Goal: Information Seeking & Learning: Learn about a topic

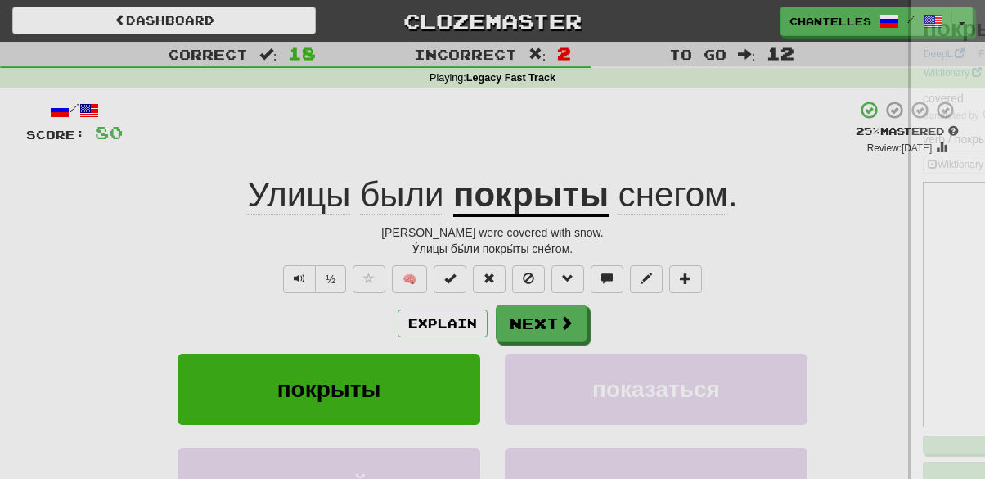
scroll to position [28, 0]
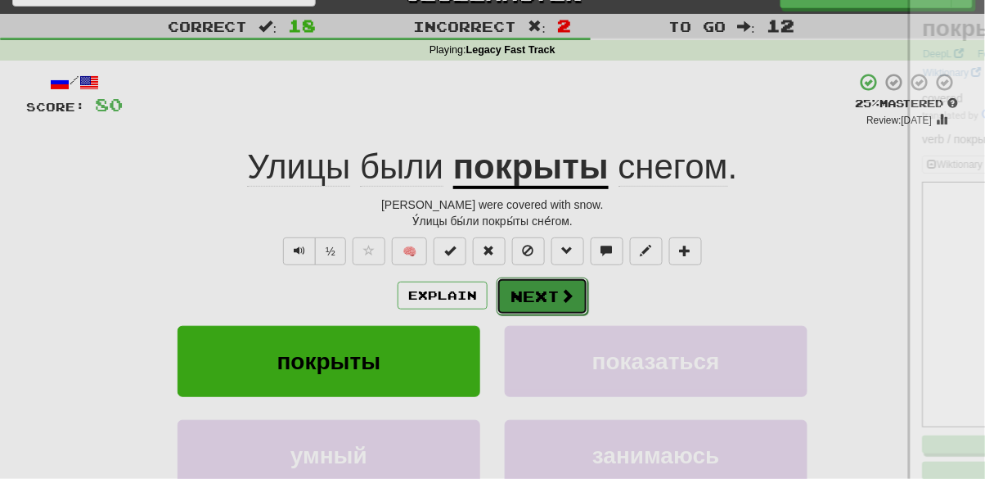
click at [539, 304] on button "Next" at bounding box center [543, 296] width 92 height 38
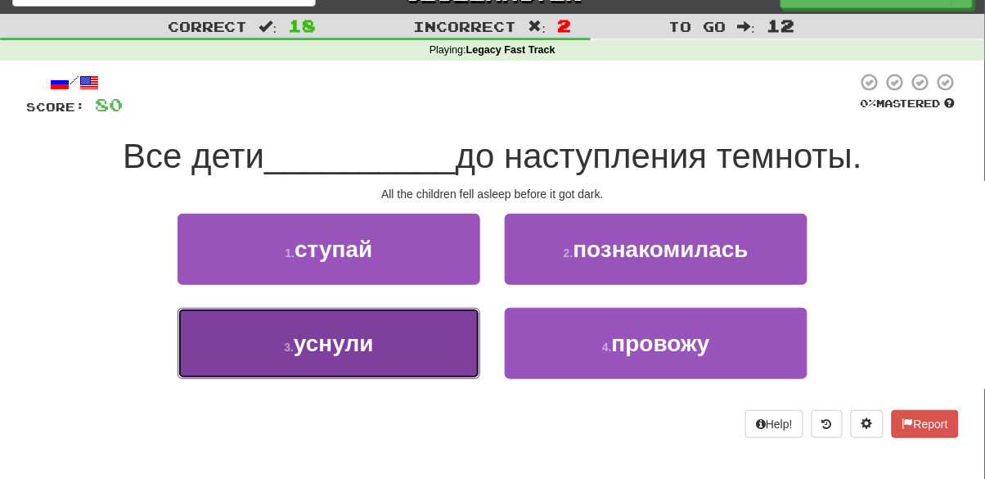
click at [381, 374] on button "3 . уснули" at bounding box center [329, 343] width 303 height 71
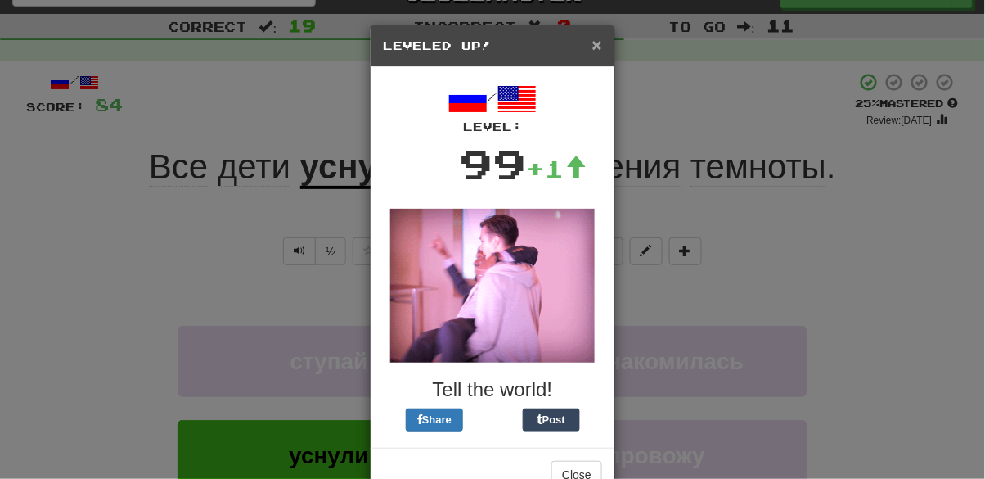
click at [597, 52] on span "×" at bounding box center [597, 44] width 10 height 19
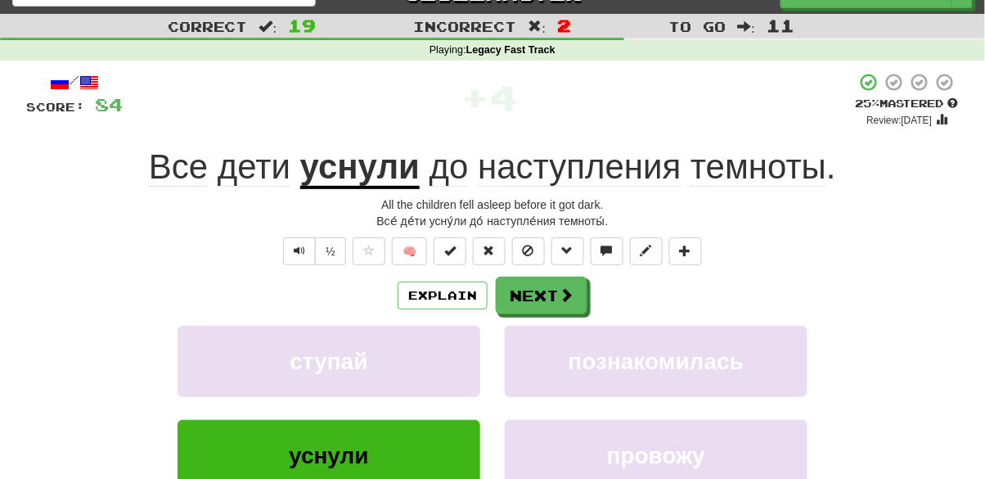
click at [556, 169] on span "наступления" at bounding box center [579, 166] width 203 height 39
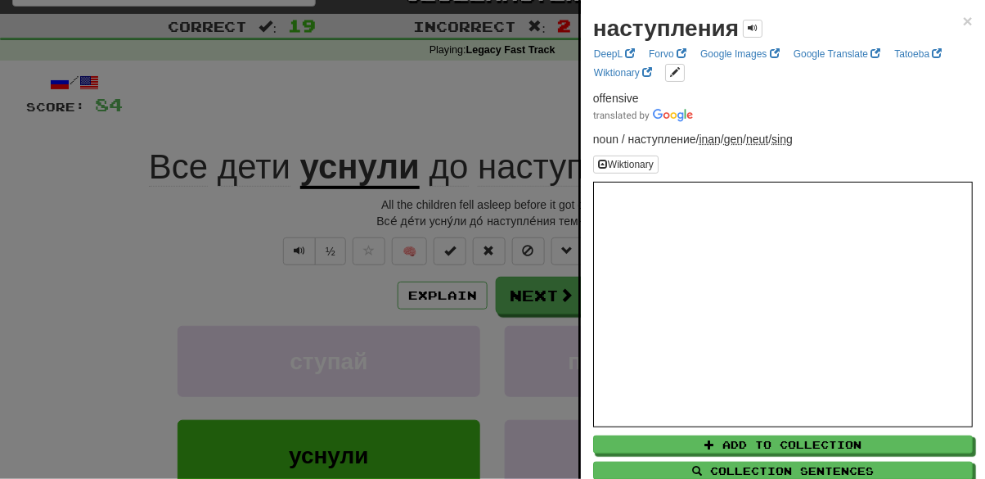
click at [119, 314] on div at bounding box center [492, 239] width 985 height 479
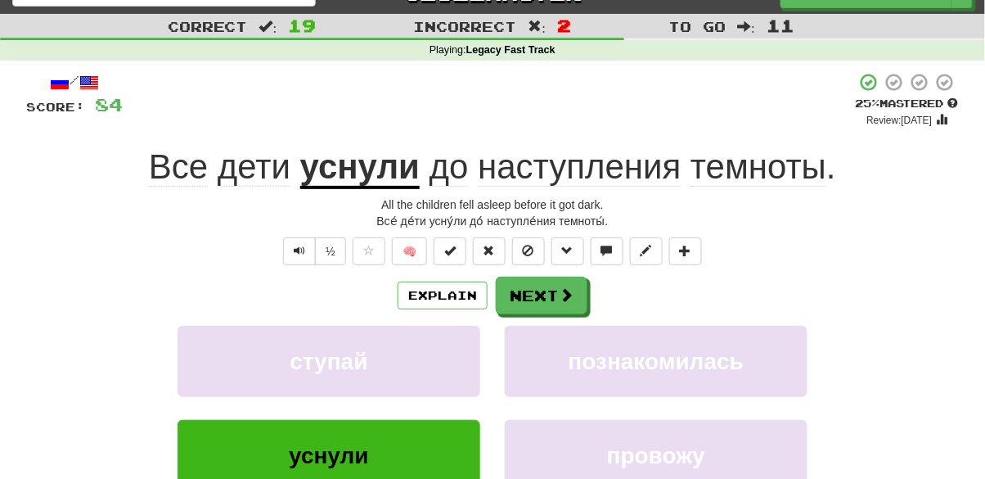
click at [553, 170] on span "наступления" at bounding box center [579, 166] width 203 height 39
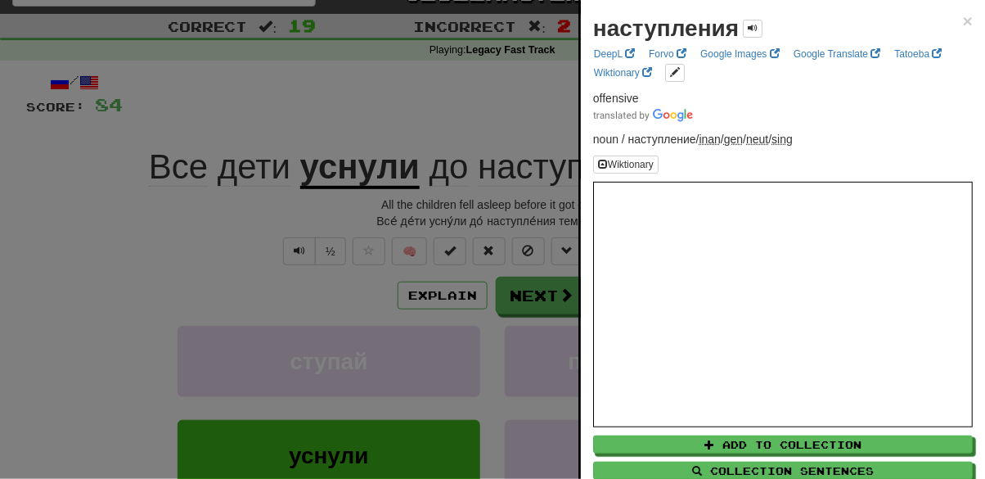
click at [171, 301] on div at bounding box center [492, 239] width 985 height 479
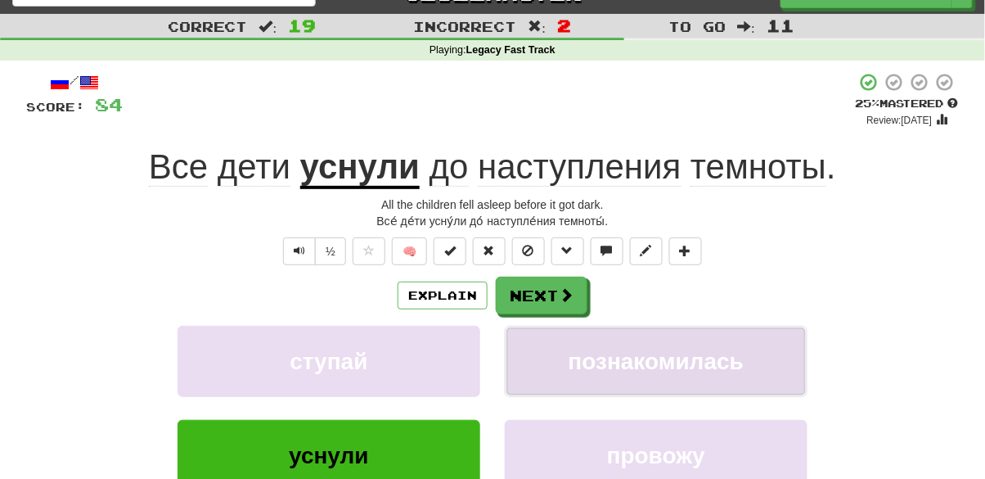
click at [574, 331] on button "познакомилась" at bounding box center [656, 361] width 303 height 71
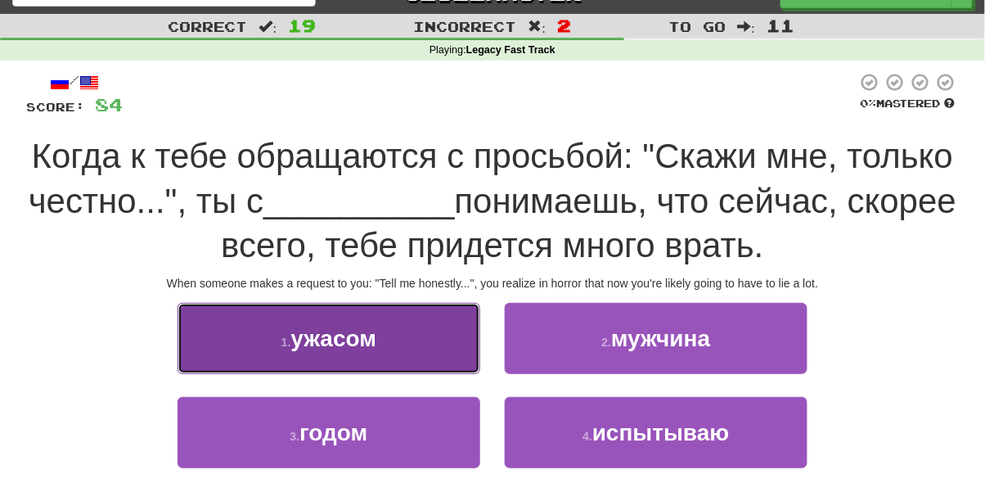
click at [365, 347] on span "ужасом" at bounding box center [334, 338] width 86 height 25
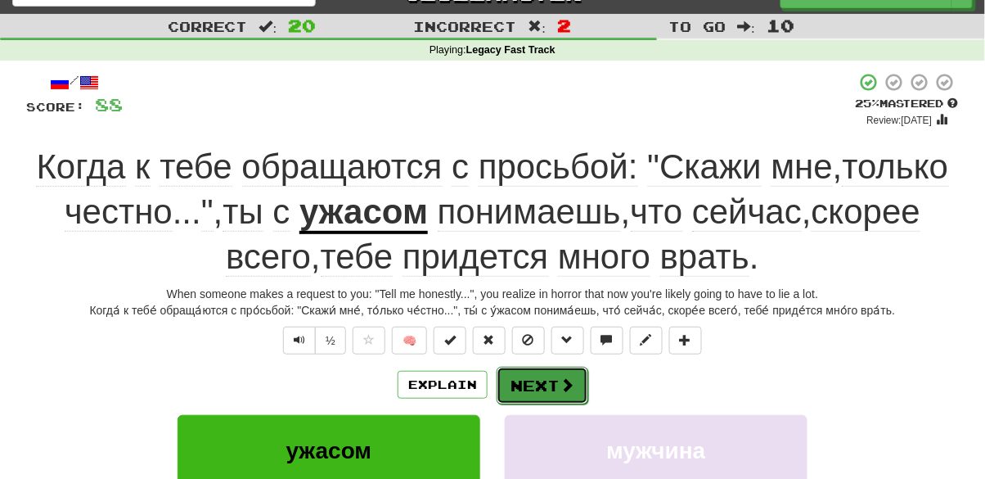
click at [527, 385] on button "Next" at bounding box center [543, 386] width 92 height 38
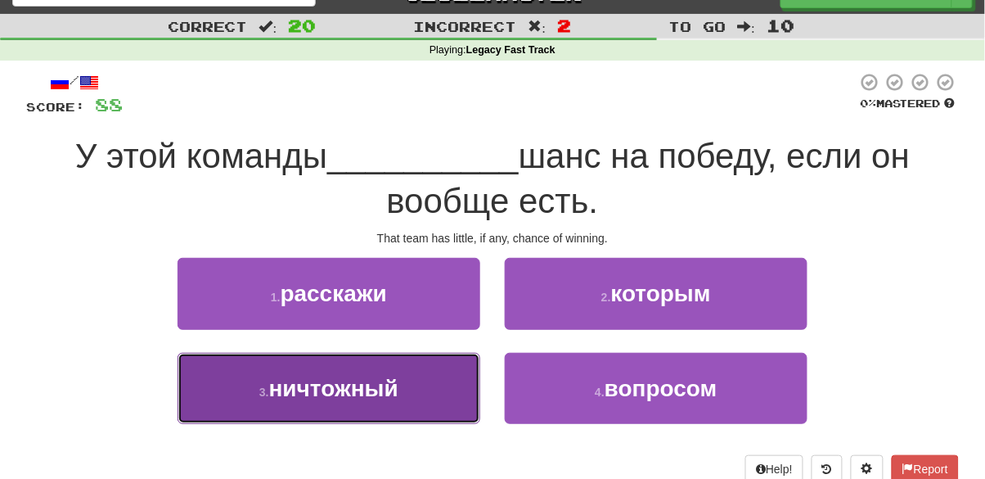
click at [308, 406] on button "3 . ничтожный" at bounding box center [329, 388] width 303 height 71
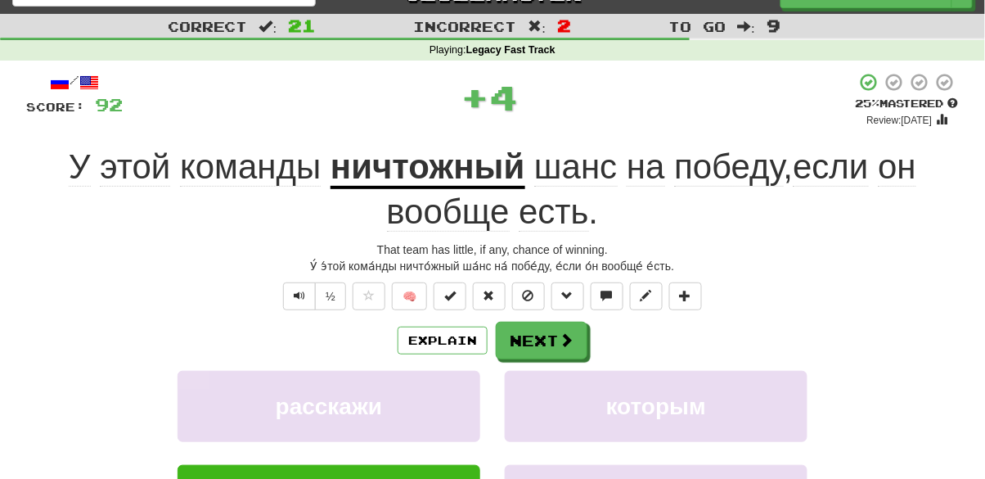
click at [434, 223] on span "вообще" at bounding box center [448, 211] width 123 height 39
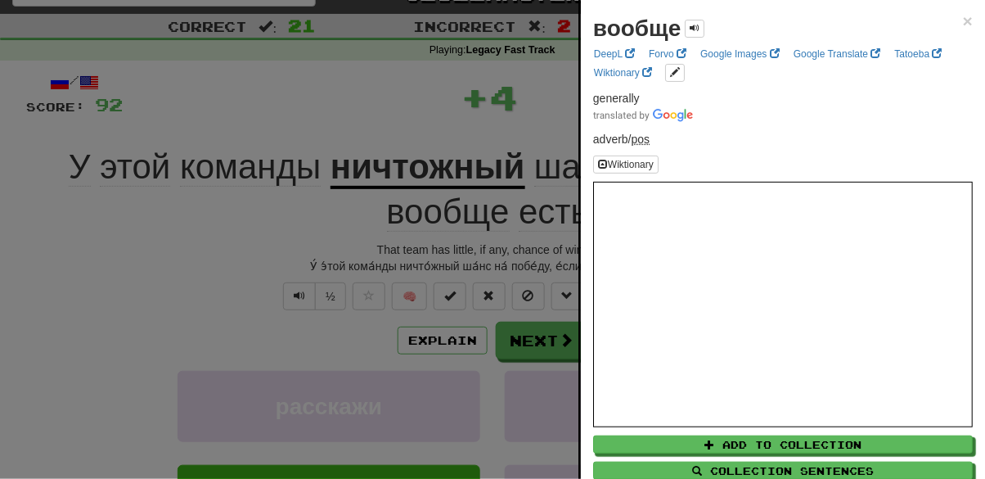
click at [148, 300] on div at bounding box center [492, 239] width 985 height 479
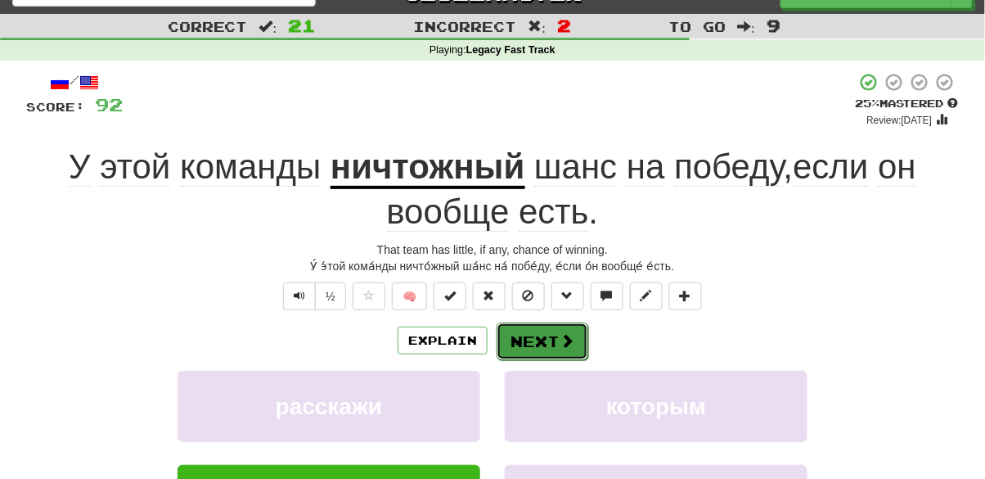
click at [534, 336] on button "Next" at bounding box center [543, 341] width 92 height 38
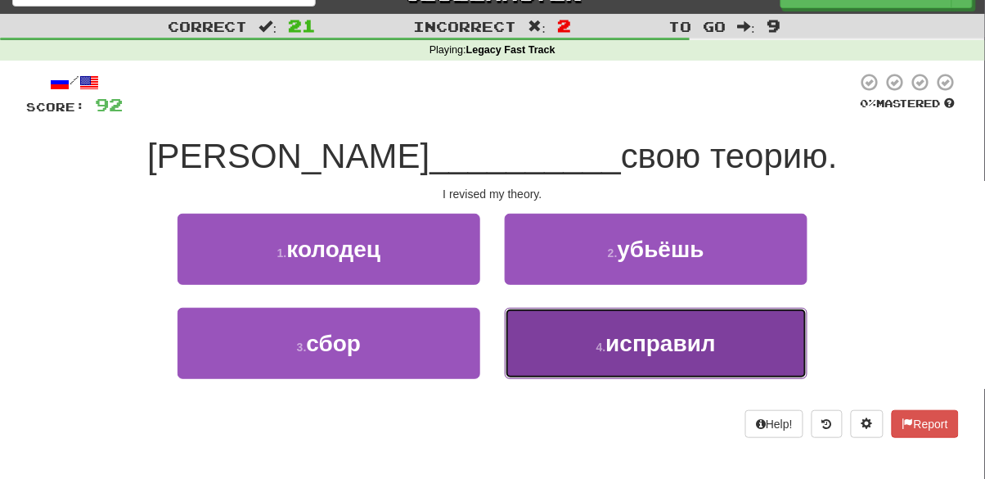
click at [560, 355] on button "4 . исправил" at bounding box center [656, 343] width 303 height 71
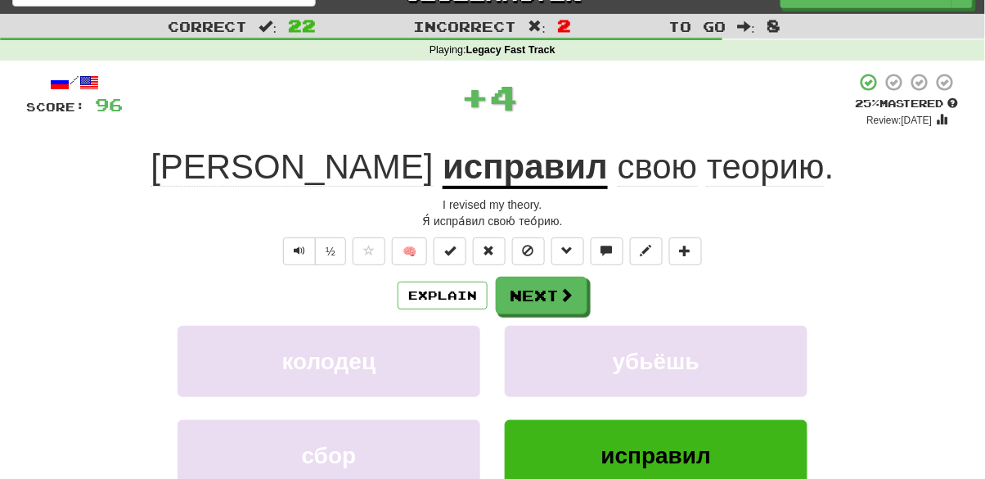
click at [443, 178] on u "исправил" at bounding box center [525, 168] width 165 height 42
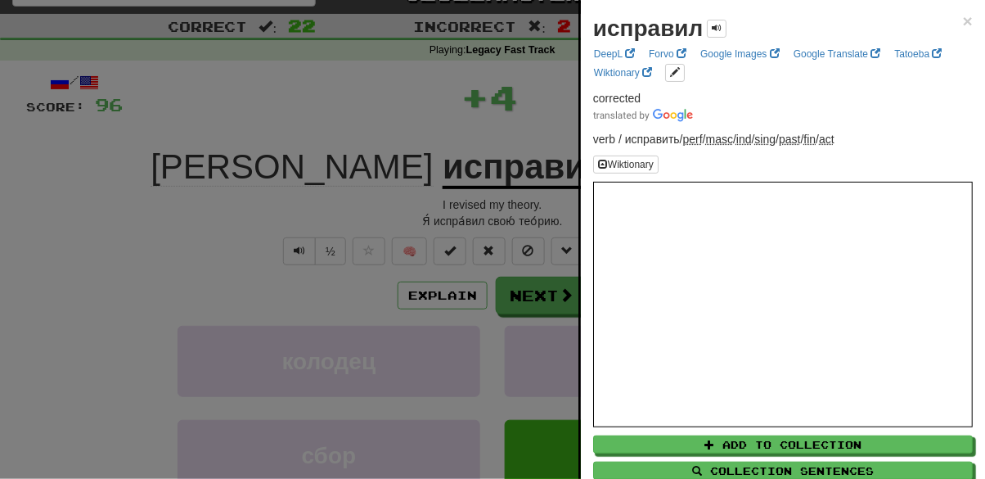
click at [150, 237] on div at bounding box center [492, 239] width 985 height 479
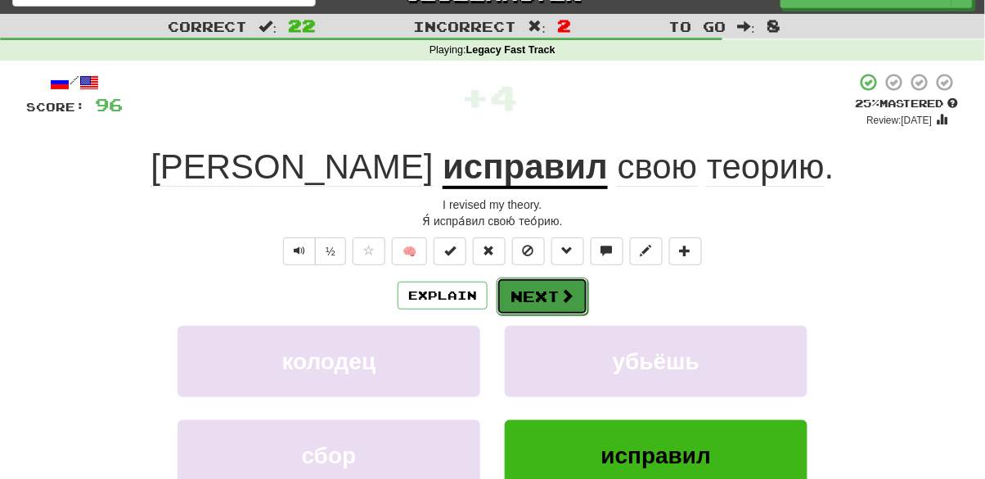
click at [546, 308] on button "Next" at bounding box center [543, 296] width 92 height 38
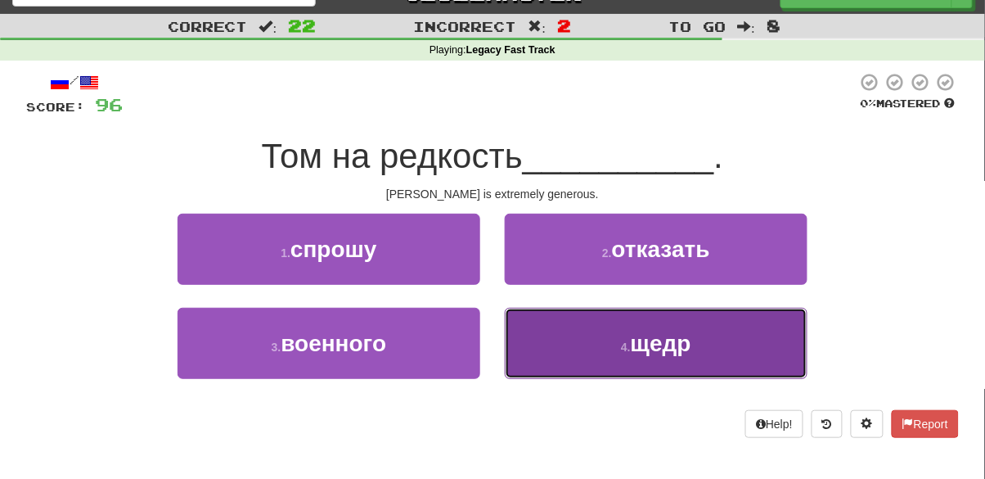
click at [584, 353] on button "4 . щедр" at bounding box center [656, 343] width 303 height 71
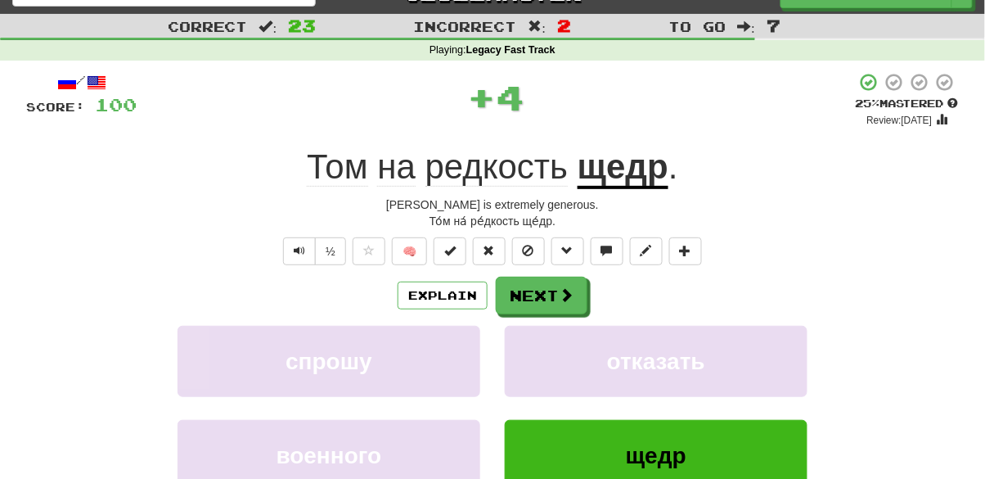
click at [623, 178] on u "щедр" at bounding box center [623, 168] width 91 height 42
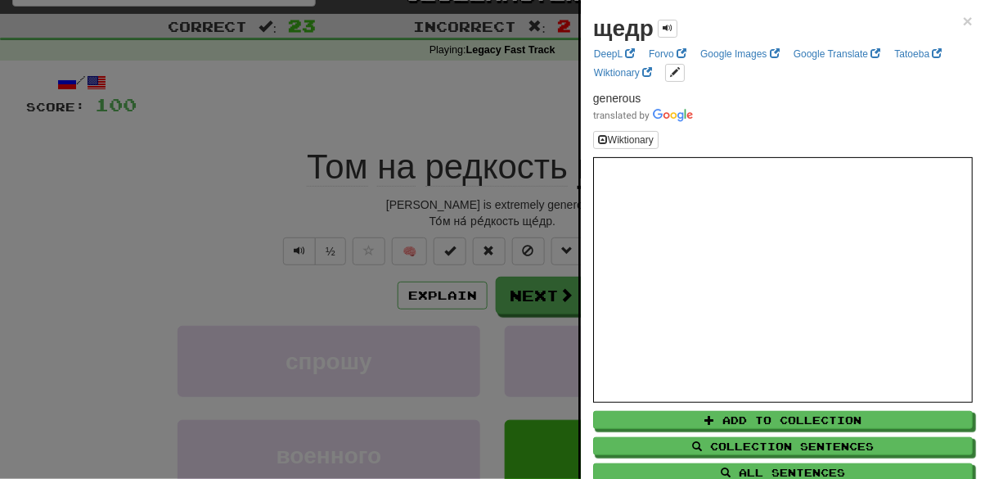
click at [144, 232] on div at bounding box center [492, 239] width 985 height 479
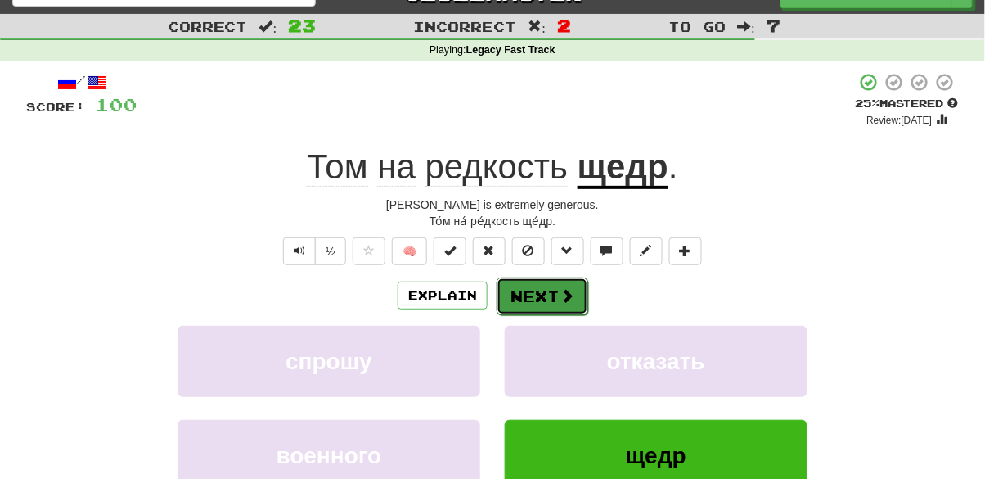
click at [552, 309] on button "Next" at bounding box center [543, 296] width 92 height 38
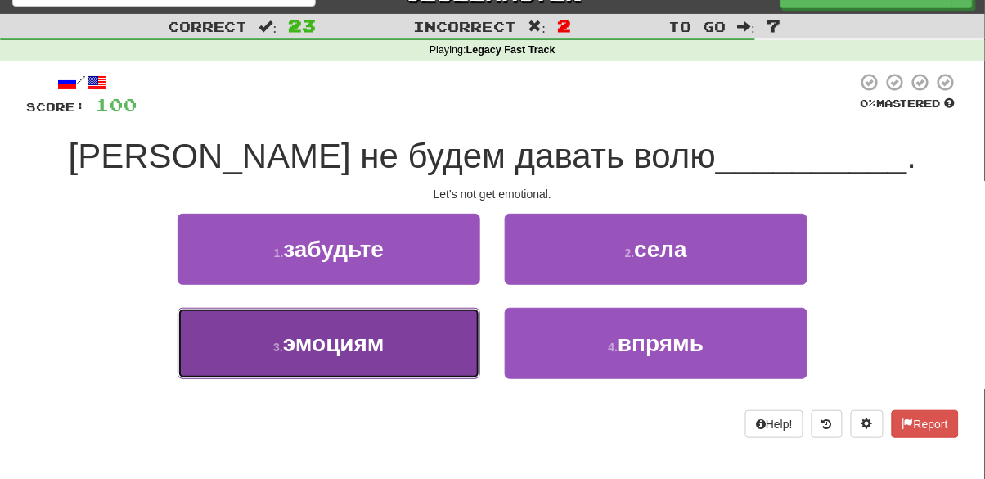
click at [326, 349] on span "эмоциям" at bounding box center [333, 343] width 101 height 25
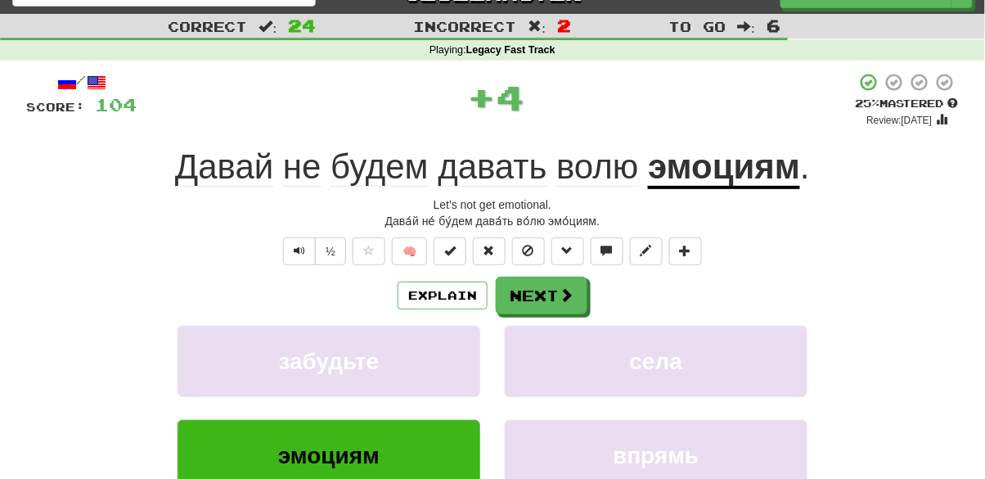
click at [602, 163] on span "волю" at bounding box center [597, 166] width 82 height 39
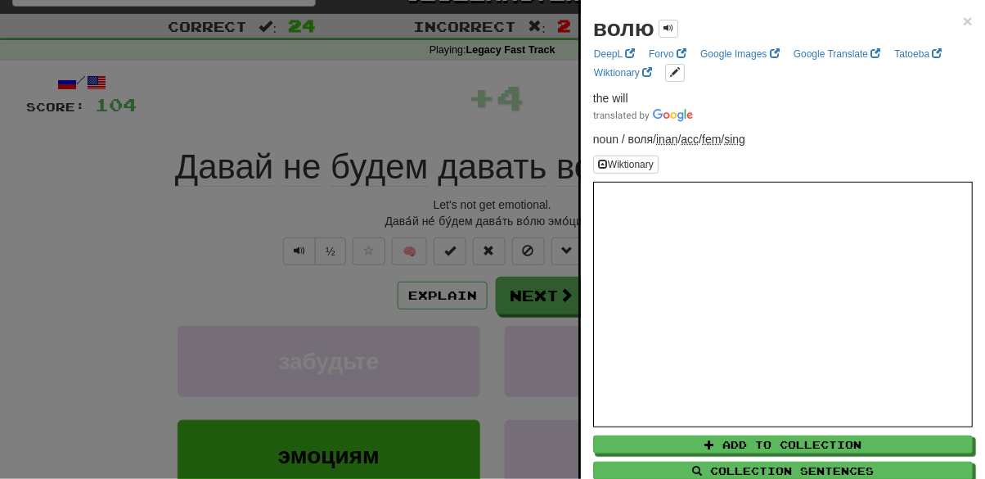
click at [90, 283] on div at bounding box center [492, 239] width 985 height 479
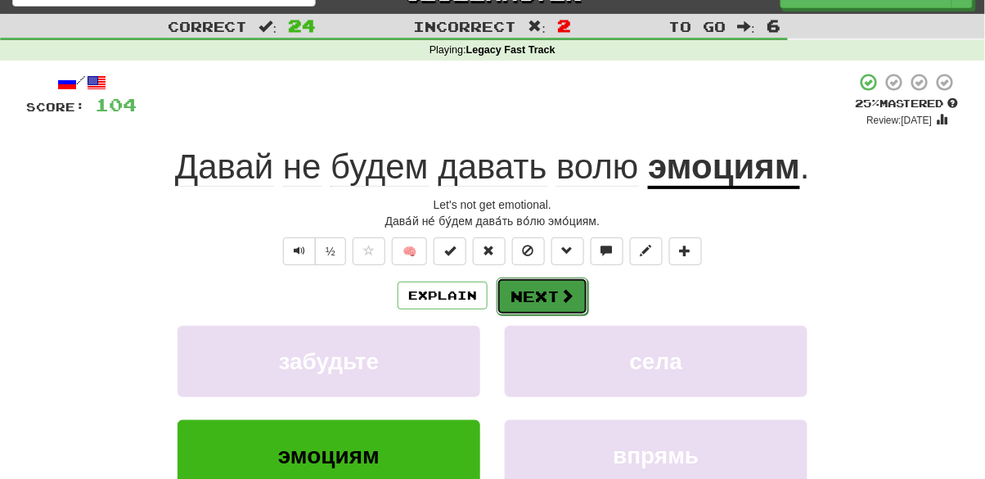
click at [556, 289] on button "Next" at bounding box center [543, 296] width 92 height 38
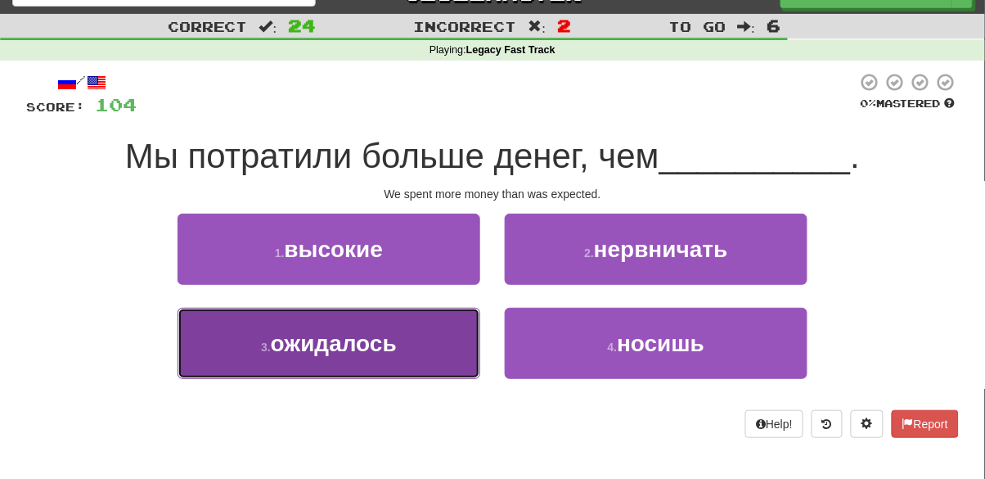
click at [310, 349] on span "ожидалось" at bounding box center [334, 343] width 126 height 25
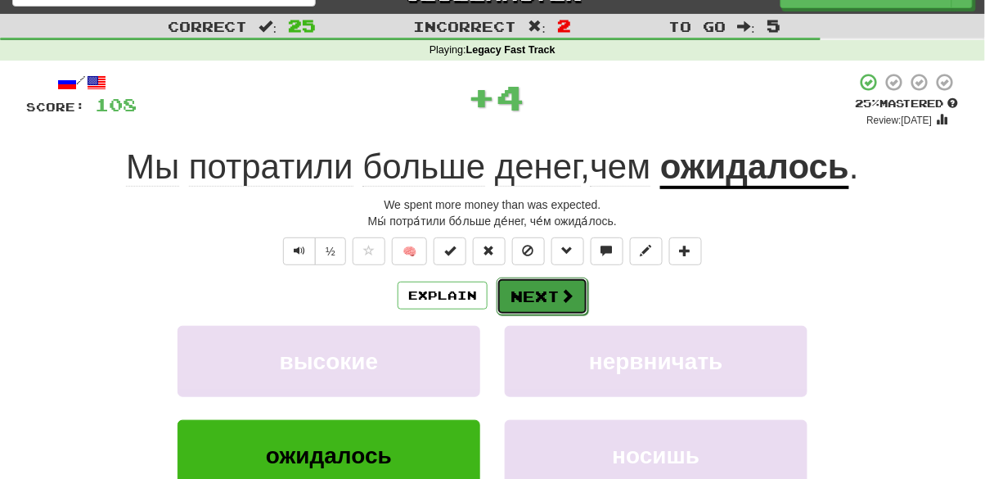
click at [528, 286] on button "Next" at bounding box center [543, 296] width 92 height 38
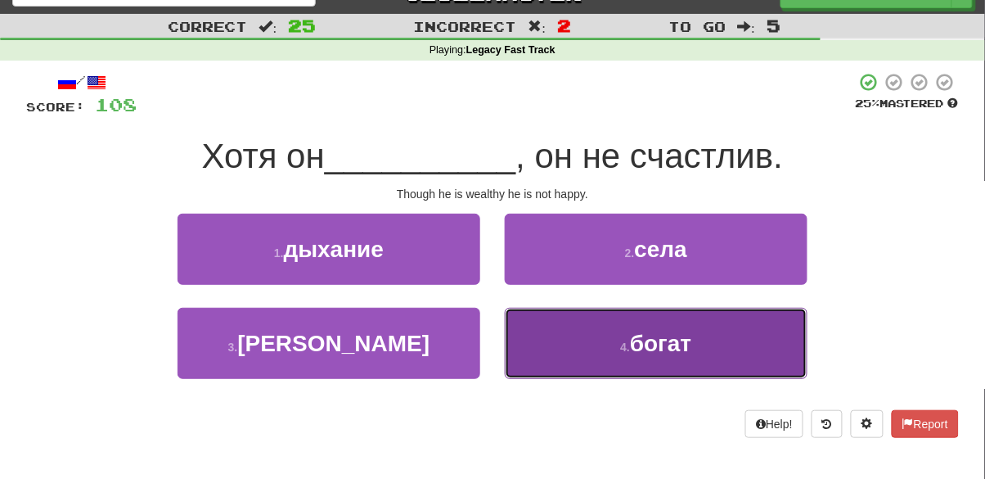
click at [605, 354] on button "4 . богат" at bounding box center [656, 343] width 303 height 71
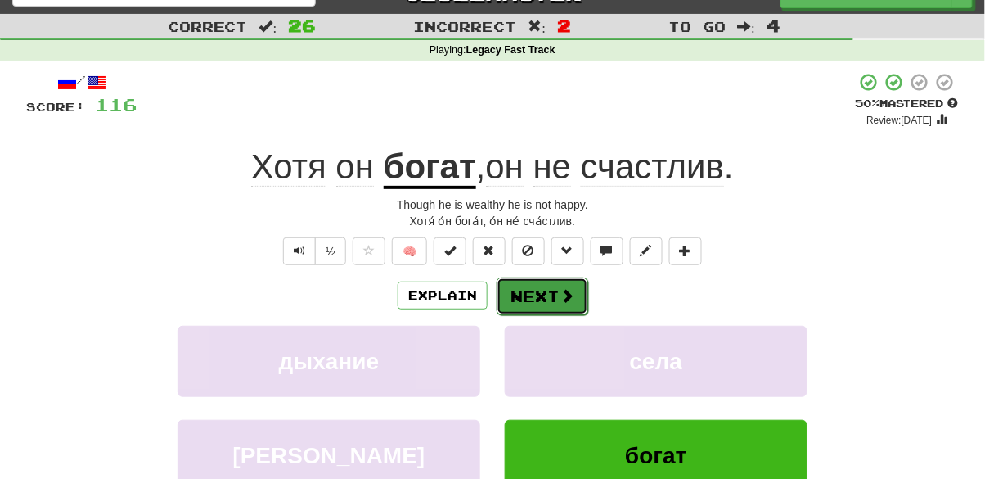
click at [533, 295] on button "Next" at bounding box center [543, 296] width 92 height 38
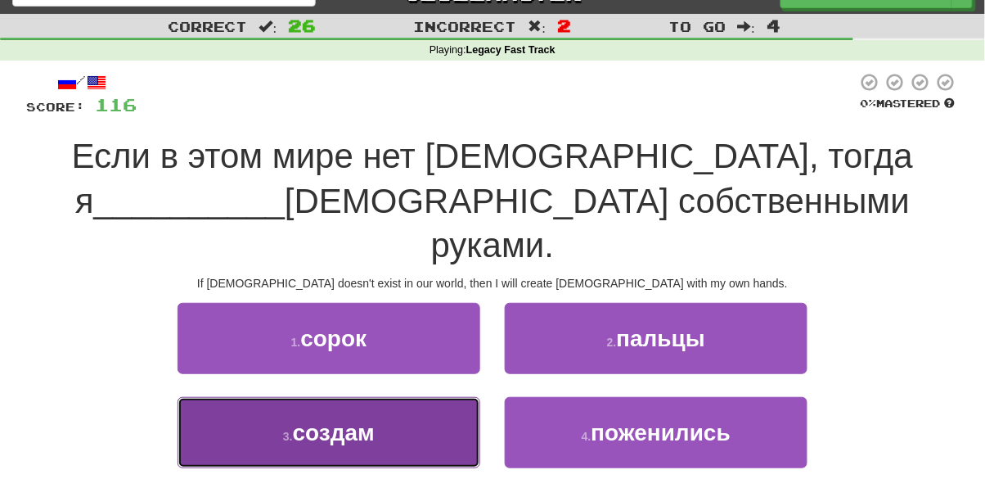
click at [307, 404] on button "3 . создам" at bounding box center [329, 432] width 303 height 71
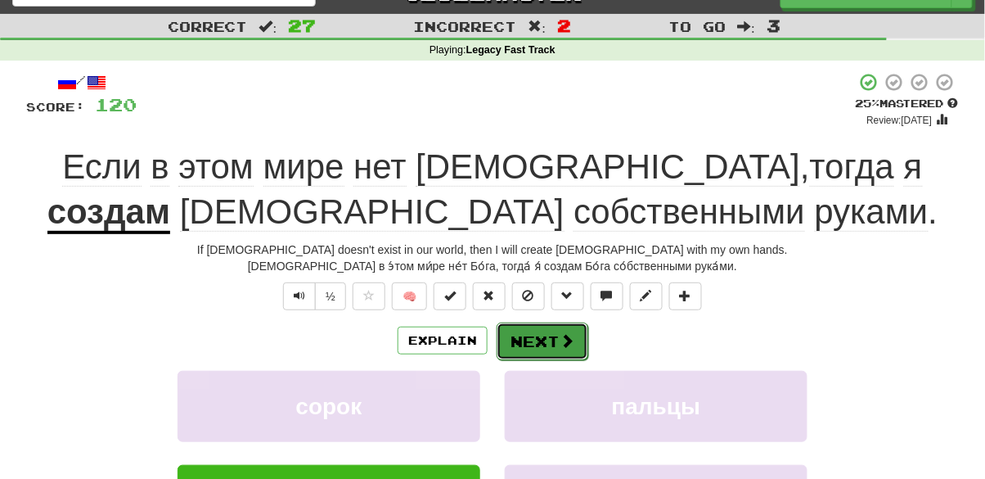
click at [536, 350] on button "Next" at bounding box center [543, 341] width 92 height 38
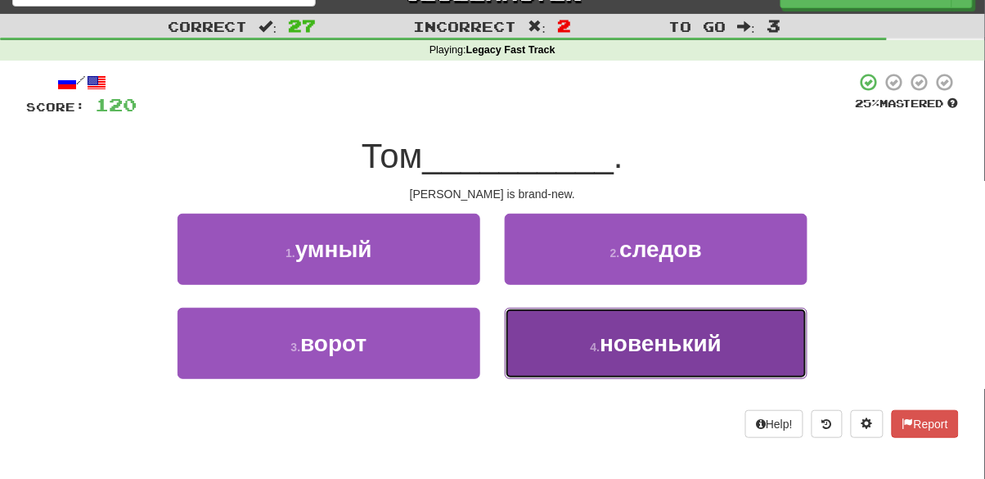
click at [581, 360] on button "4 . новенький" at bounding box center [656, 343] width 303 height 71
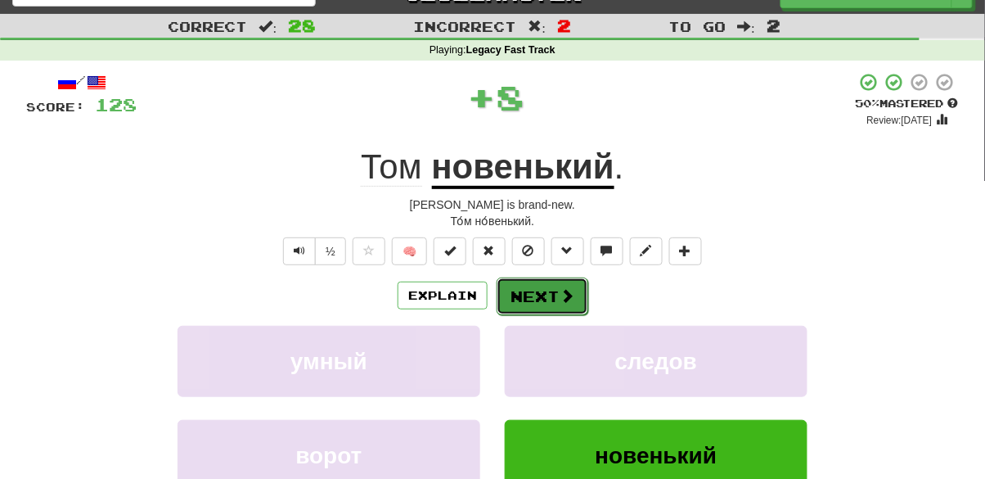
click at [545, 301] on button "Next" at bounding box center [543, 296] width 92 height 38
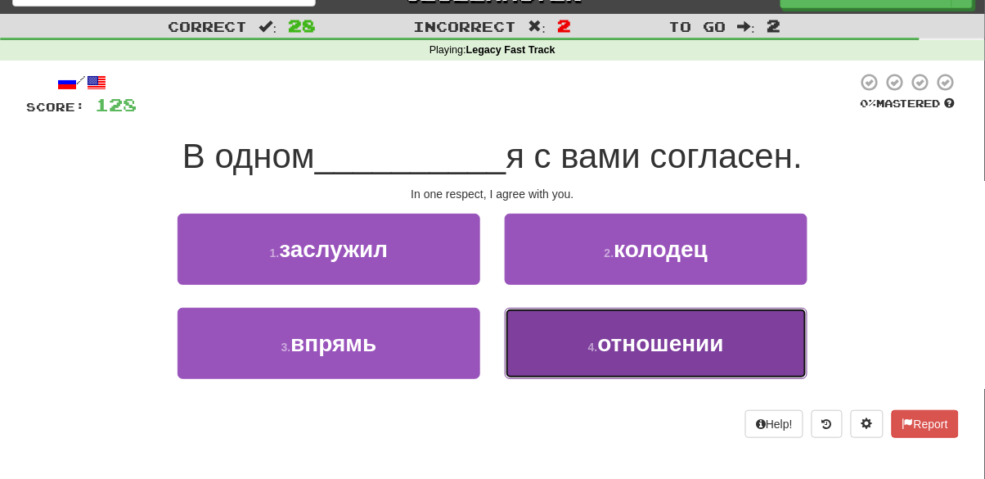
click at [568, 376] on button "4 . отношении" at bounding box center [656, 343] width 303 height 71
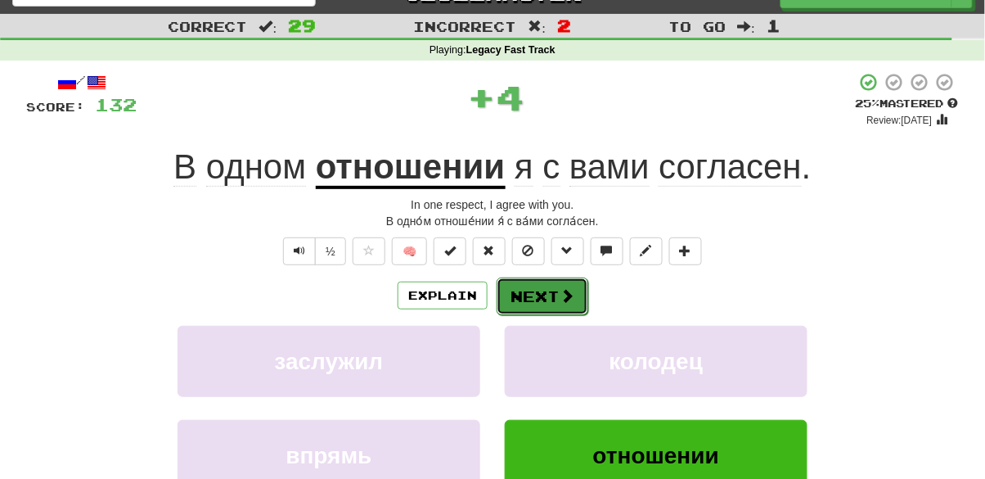
click at [529, 303] on button "Next" at bounding box center [543, 296] width 92 height 38
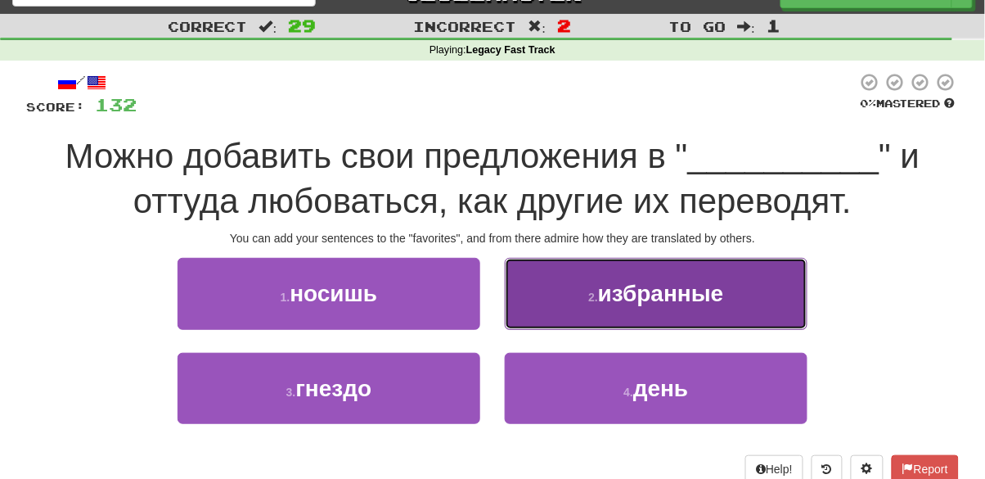
click at [576, 295] on button "2 . избранные" at bounding box center [656, 293] width 303 height 71
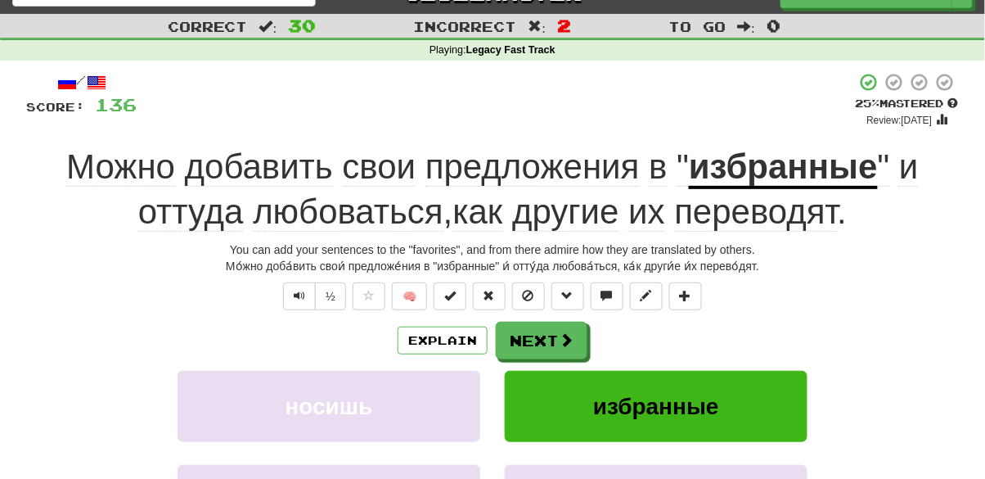
click at [322, 223] on span "любоваться" at bounding box center [348, 211] width 191 height 39
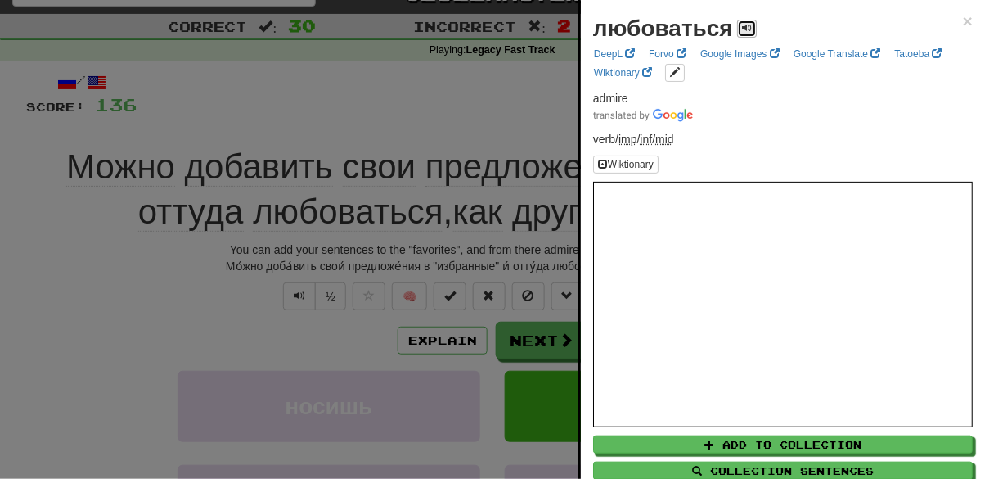
click at [737, 25] on button at bounding box center [747, 29] width 20 height 18
click at [97, 315] on div at bounding box center [492, 239] width 985 height 479
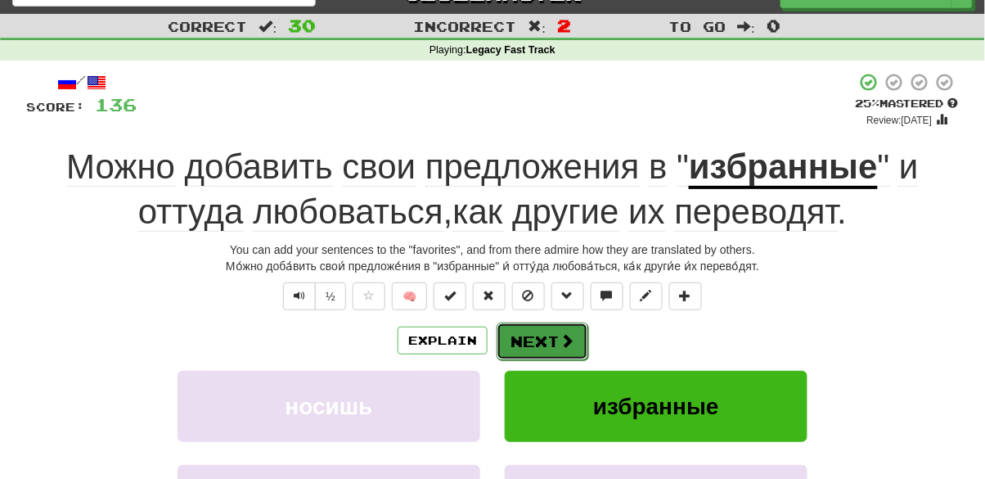
click at [540, 339] on button "Next" at bounding box center [543, 341] width 92 height 38
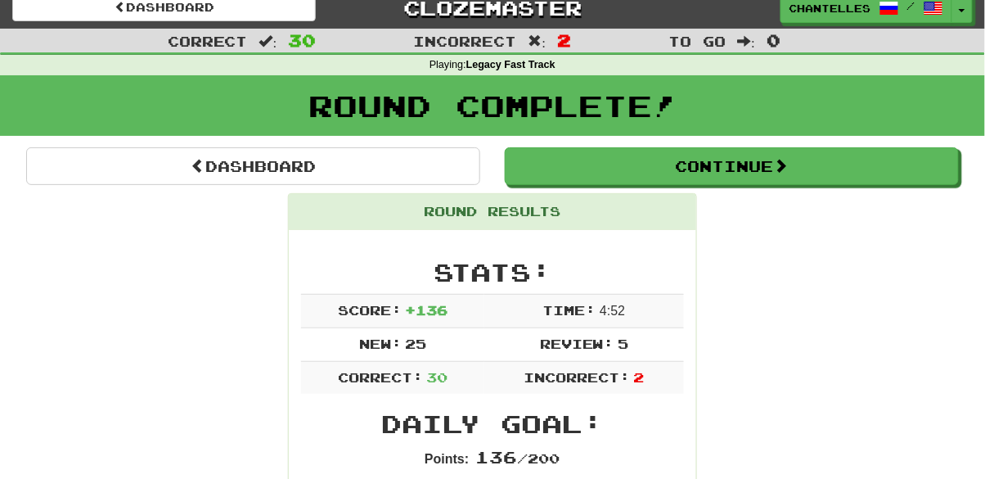
scroll to position [0, 0]
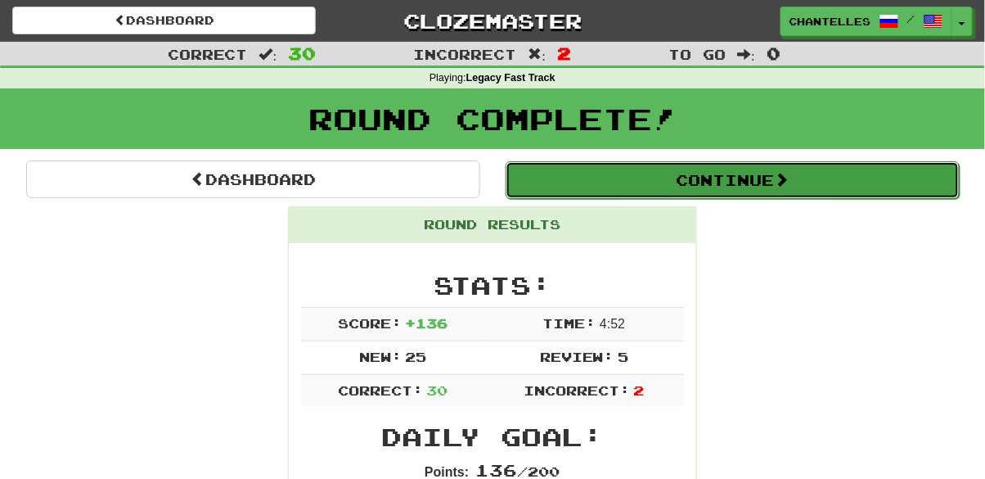
click at [761, 185] on button "Continue" at bounding box center [733, 180] width 454 height 38
